Goal: Manage account settings

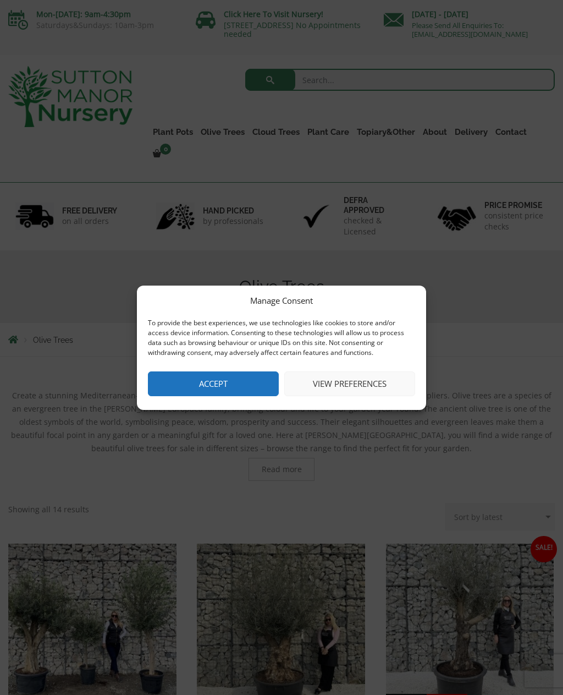
click at [318, 378] on button "View preferences" at bounding box center [349, 383] width 131 height 25
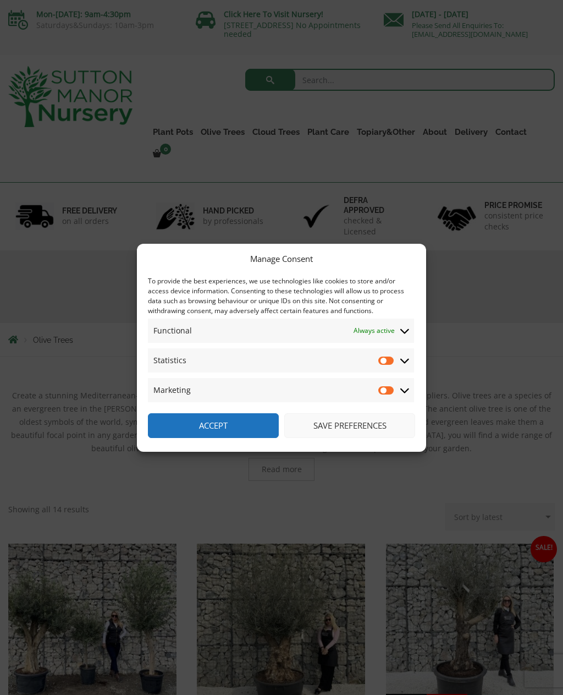
click at [382, 364] on input "Statistics" at bounding box center [386, 360] width 17 height 11
checkbox input "true"
click at [383, 387] on input "Marketing" at bounding box center [386, 389] width 17 height 11
checkbox input "true"
click at [380, 361] on input "Statistics" at bounding box center [386, 360] width 17 height 11
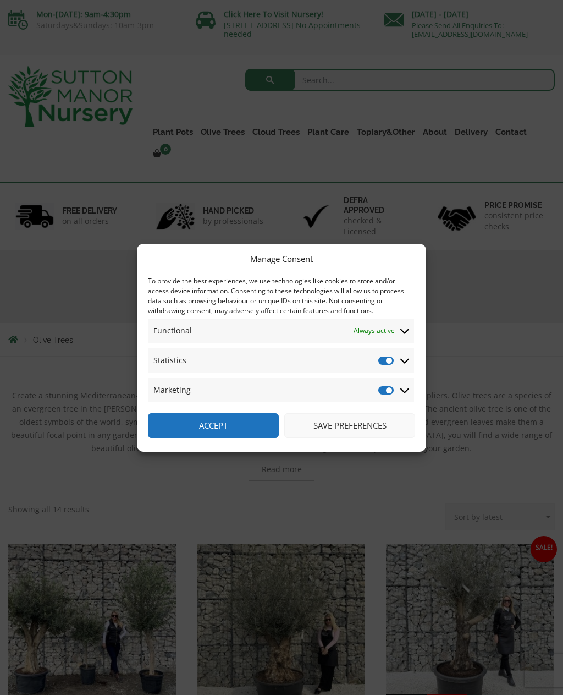
checkbox input "false"
click at [379, 392] on input "Marketing" at bounding box center [386, 389] width 17 height 11
checkbox input "false"
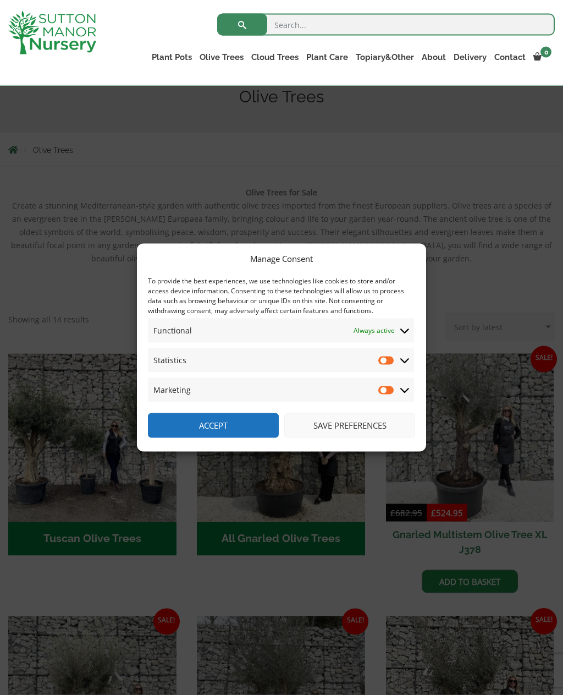
scroll to position [149, 0]
click at [339, 438] on button "Save preferences" at bounding box center [349, 425] width 131 height 25
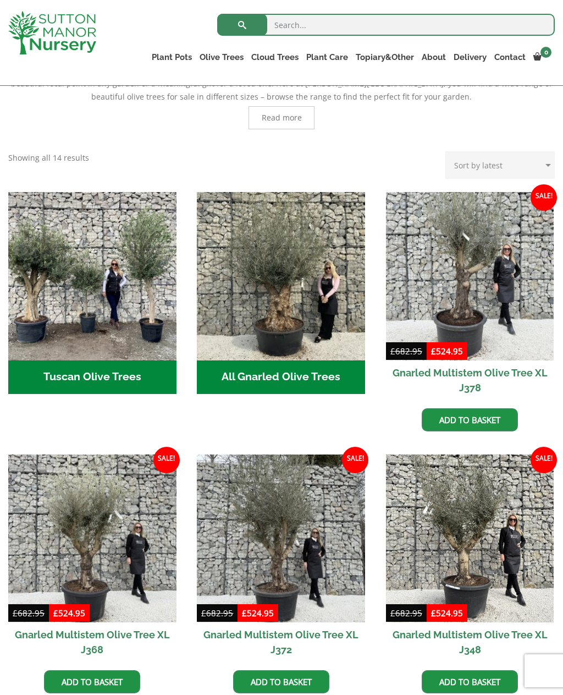
scroll to position [311, 0]
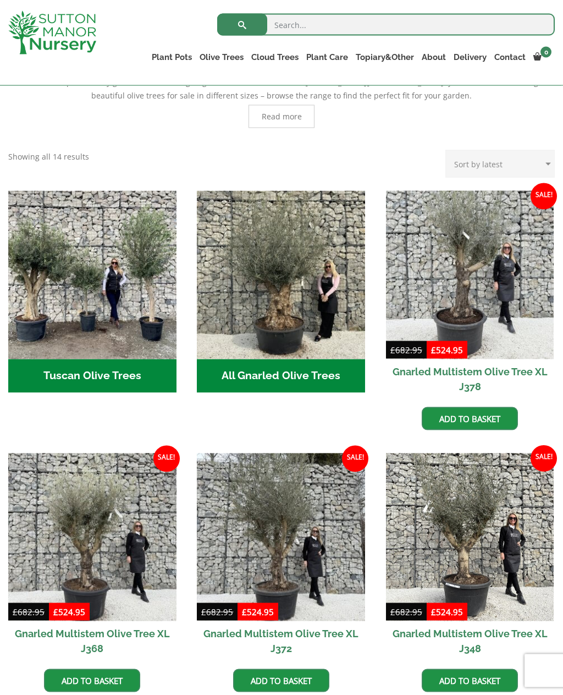
click at [37, 315] on img "Visit product category Tuscan Olive Trees" at bounding box center [92, 275] width 168 height 168
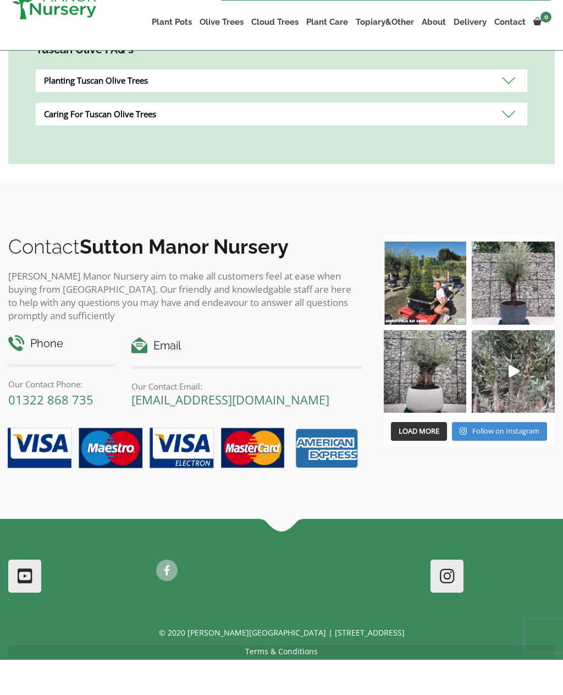
scroll to position [673, 0]
